Goal: Find contact information: Obtain details needed to contact an individual or organization

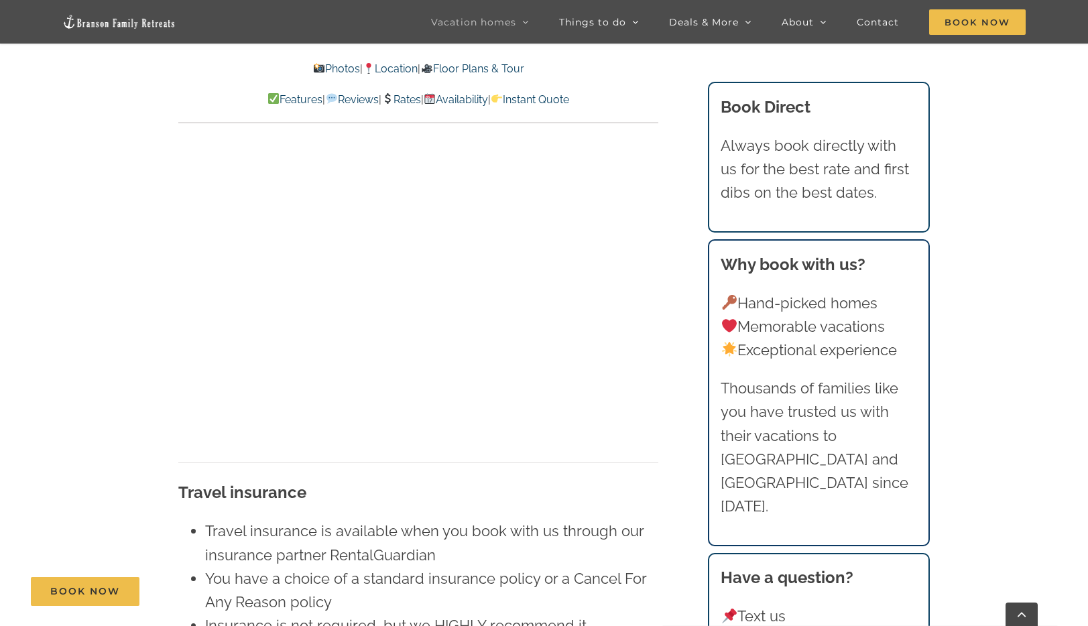
scroll to position [8965, 0]
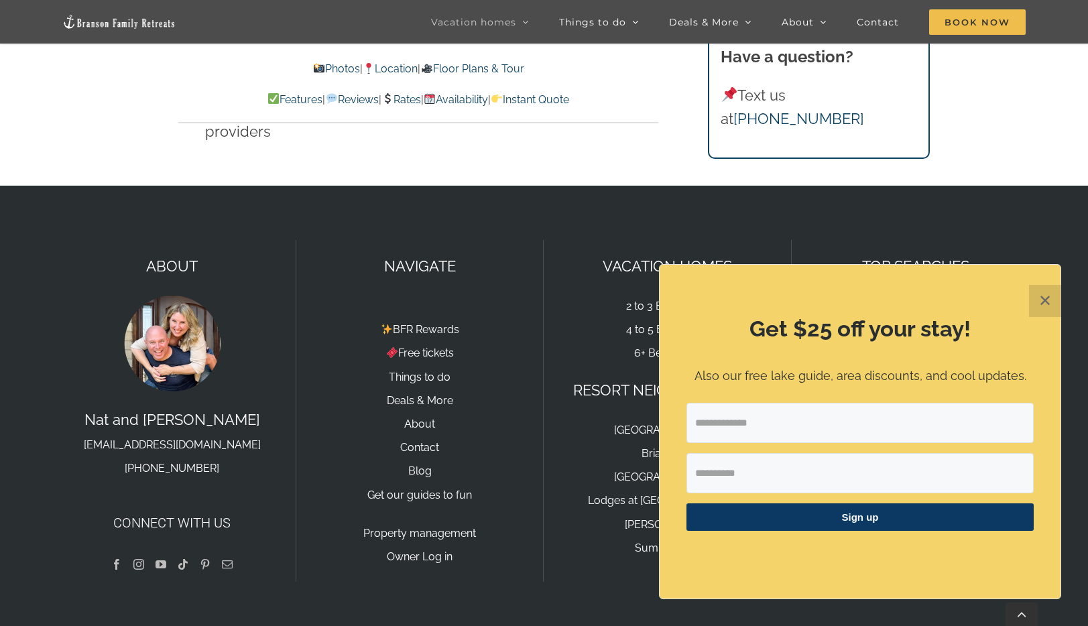
click at [262, 408] on p "Nat and Tyann hello@bransonfamilyretreats.com 417-213-3828" at bounding box center [172, 443] width 220 height 71
drag, startPoint x: 245, startPoint y: 399, endPoint x: 77, endPoint y: 400, distance: 168.2
click at [77, 408] on p "Nat and Tyann hello@bransonfamilyretreats.com 417-213-3828" at bounding box center [172, 443] width 220 height 71
copy link "[EMAIL_ADDRESS][DOMAIN_NAME]"
click at [1049, 303] on button "✕" at bounding box center [1045, 301] width 32 height 32
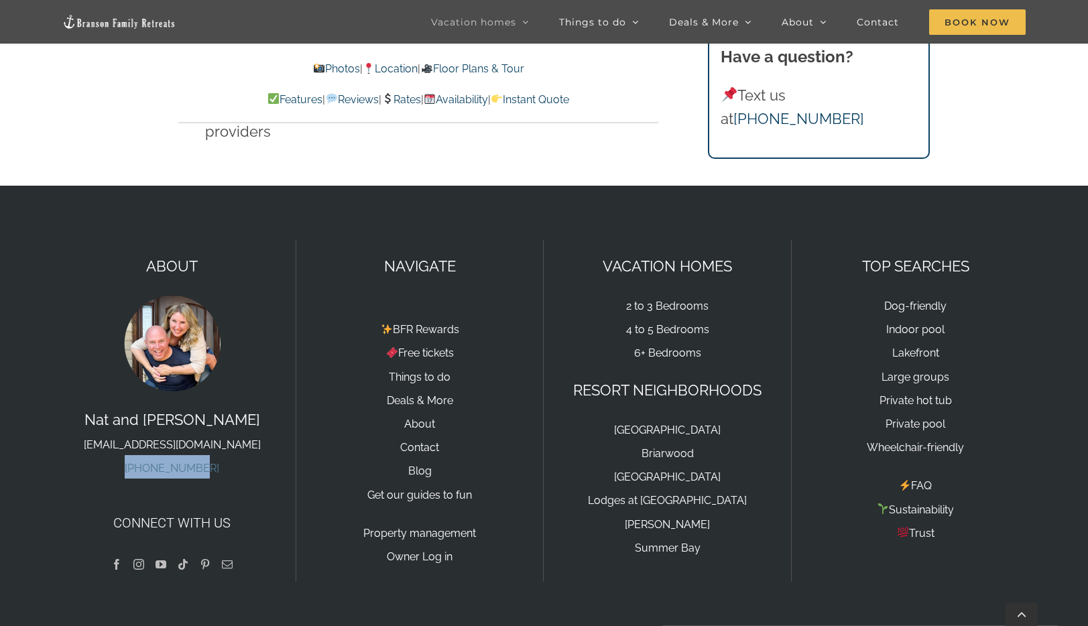
drag, startPoint x: 211, startPoint y: 424, endPoint x: 140, endPoint y: 425, distance: 71.1
click at [140, 425] on p "Nat and Tyann hello@bransonfamilyretreats.com 417-213-3828" at bounding box center [172, 443] width 220 height 71
copy link "[PHONE_NUMBER]"
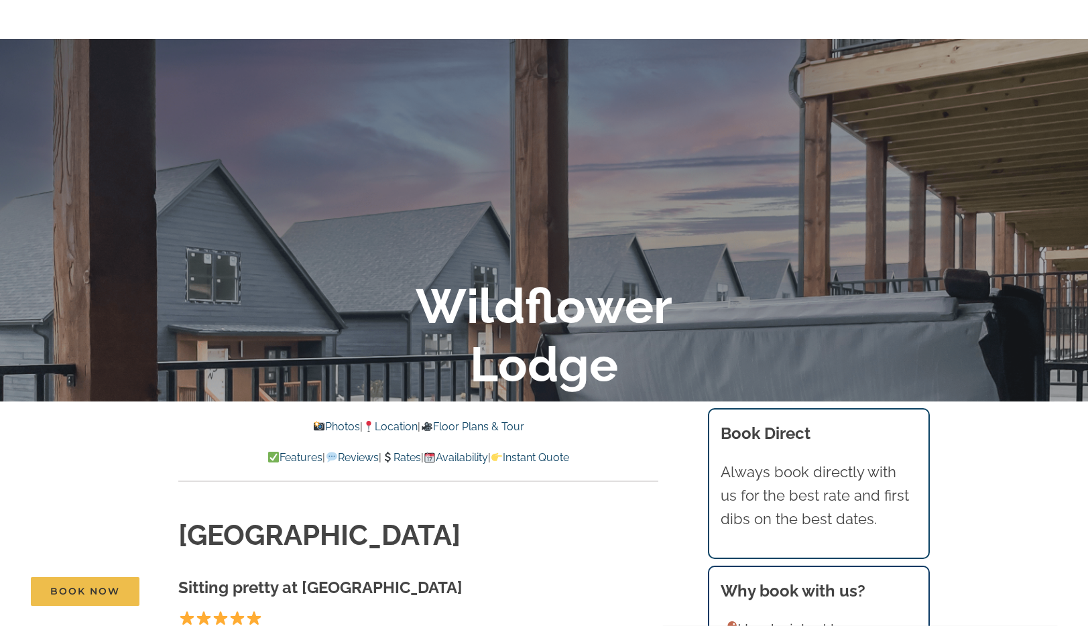
scroll to position [0, 0]
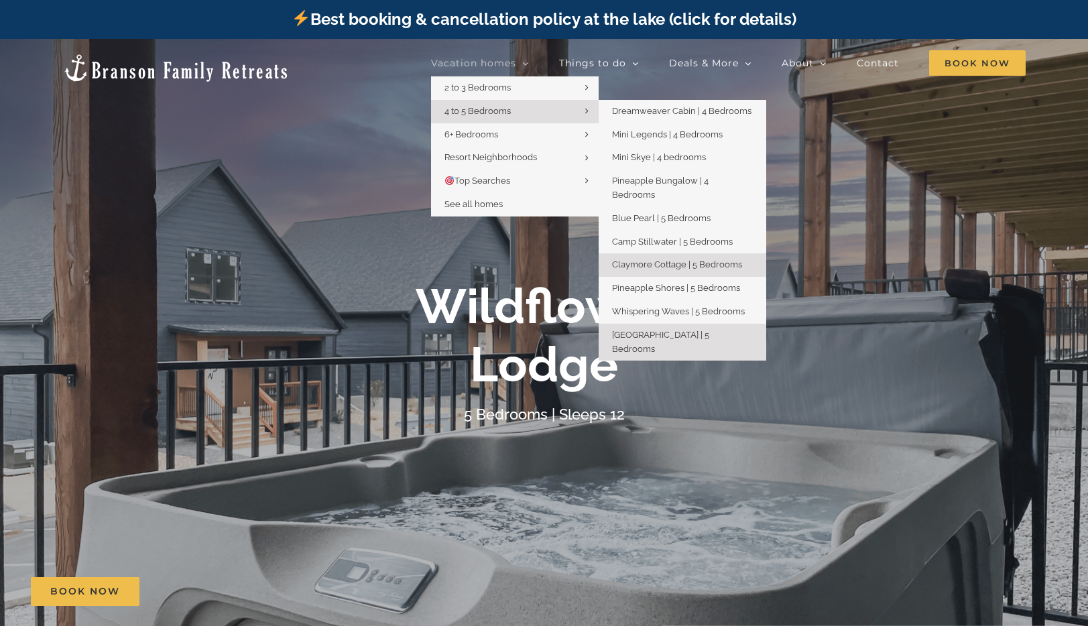
click at [648, 253] on link "Claymore Cottage | 5 Bedrooms" at bounding box center [683, 264] width 168 height 23
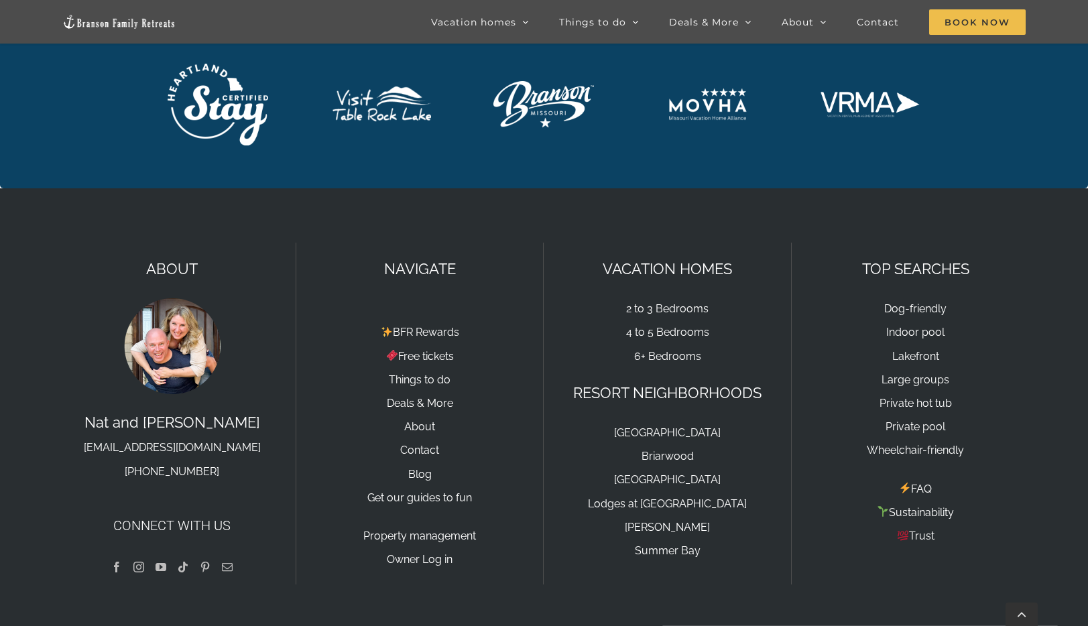
scroll to position [4570, 0]
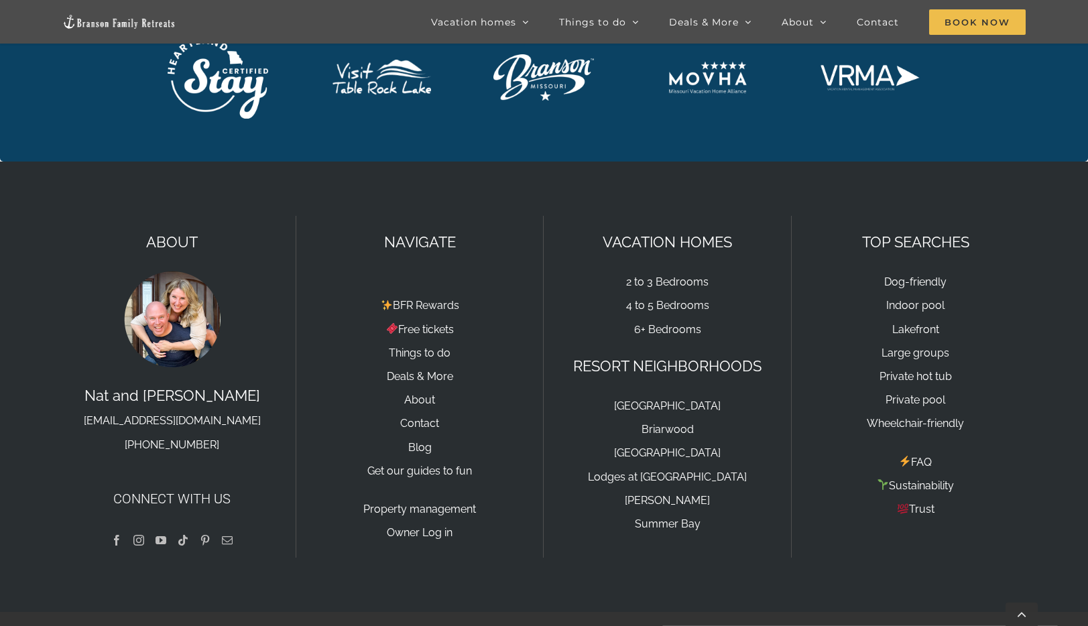
drag, startPoint x: 268, startPoint y: 403, endPoint x: 82, endPoint y: 401, distance: 185.7
click at [74, 403] on p "[PERSON_NAME] and [PERSON_NAME] [EMAIL_ADDRESS][DOMAIN_NAME] [PHONE_NUMBER]" at bounding box center [172, 419] width 220 height 71
copy link "[EMAIL_ADDRESS][DOMAIN_NAME]"
